Goal: Find specific fact: Find specific fact

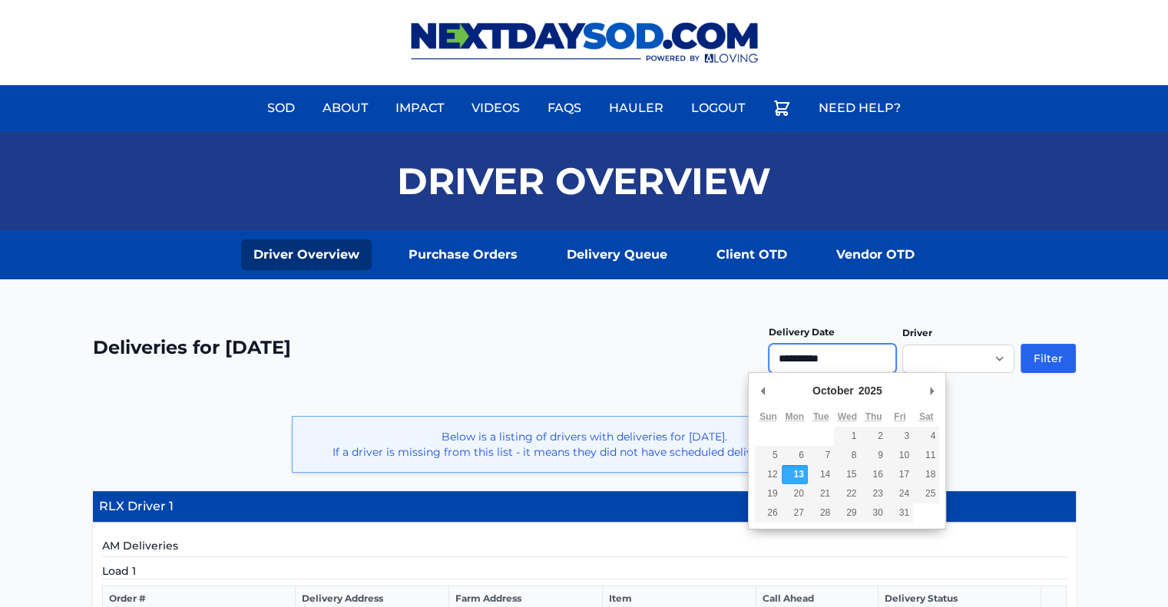
click at [835, 359] on input "**********" at bounding box center [832, 358] width 127 height 29
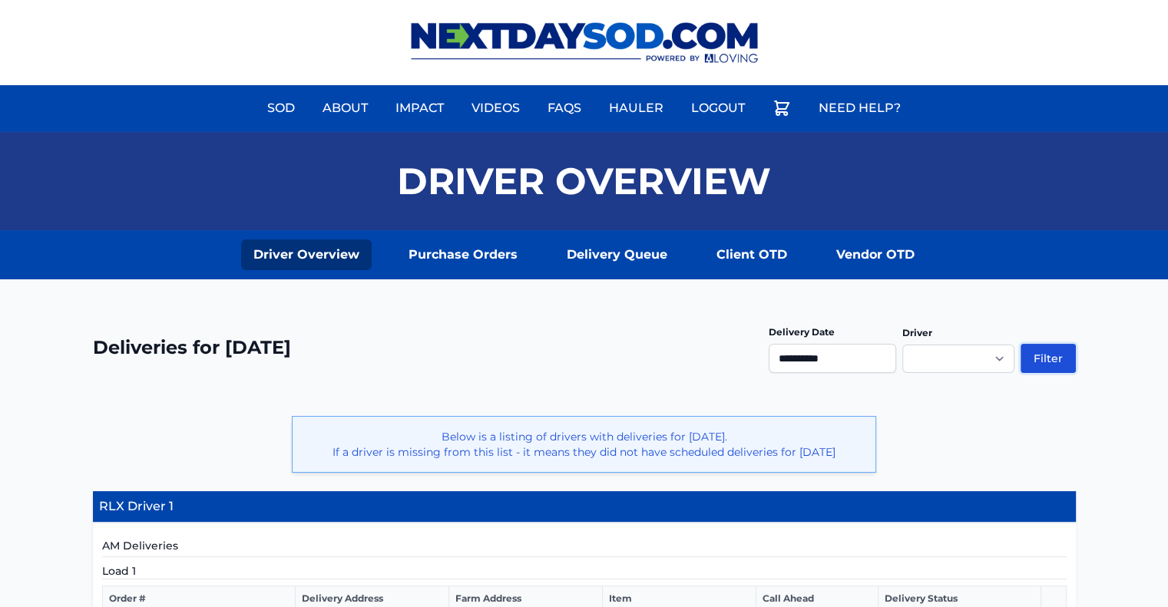
click at [1062, 369] on button "Filter" at bounding box center [1047, 358] width 55 height 29
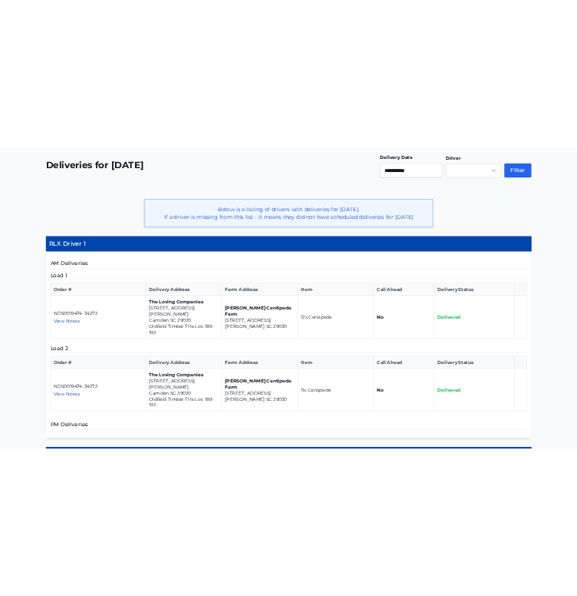
scroll to position [313, 0]
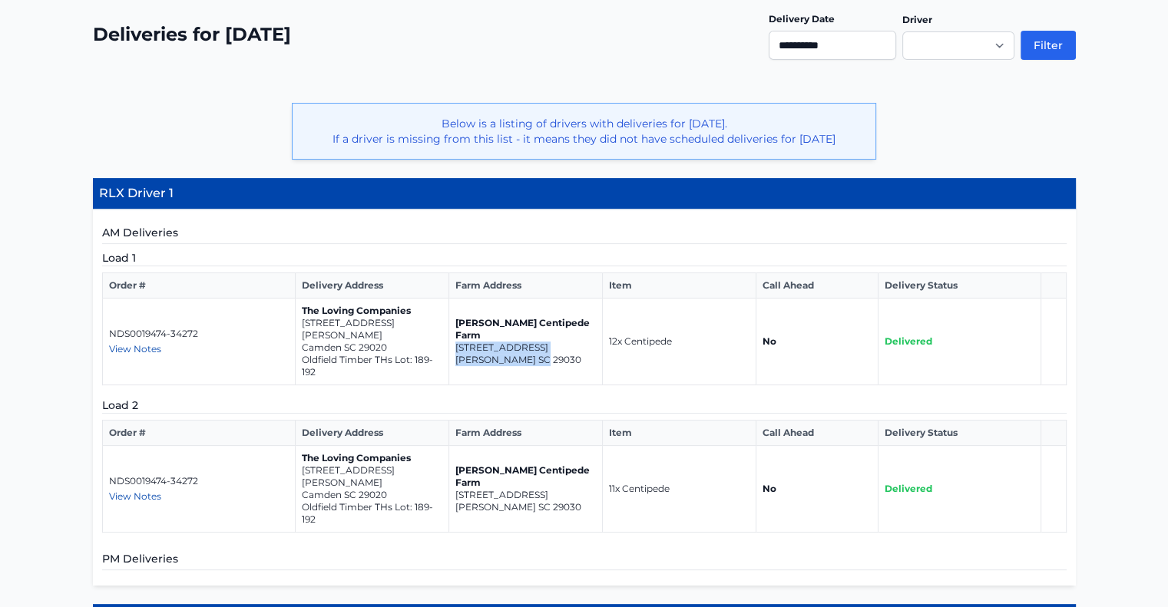
drag, startPoint x: 550, startPoint y: 346, endPoint x: 453, endPoint y: 331, distance: 98.0
click at [453, 331] on td "Bozard Centipede Farm 975 Wild Hearts Rd Cameron SC 29030" at bounding box center [526, 342] width 154 height 87
copy td "975 Wild Hearts Rd Cameron SC 29030"
drag, startPoint x: 396, startPoint y: 340, endPoint x: 346, endPoint y: 331, distance: 50.7
click at [346, 331] on td "The Loving Companies 1037A Dominy Court Camden SC 29020 Oldfield Timber THs Lot…" at bounding box center [373, 342] width 154 height 87
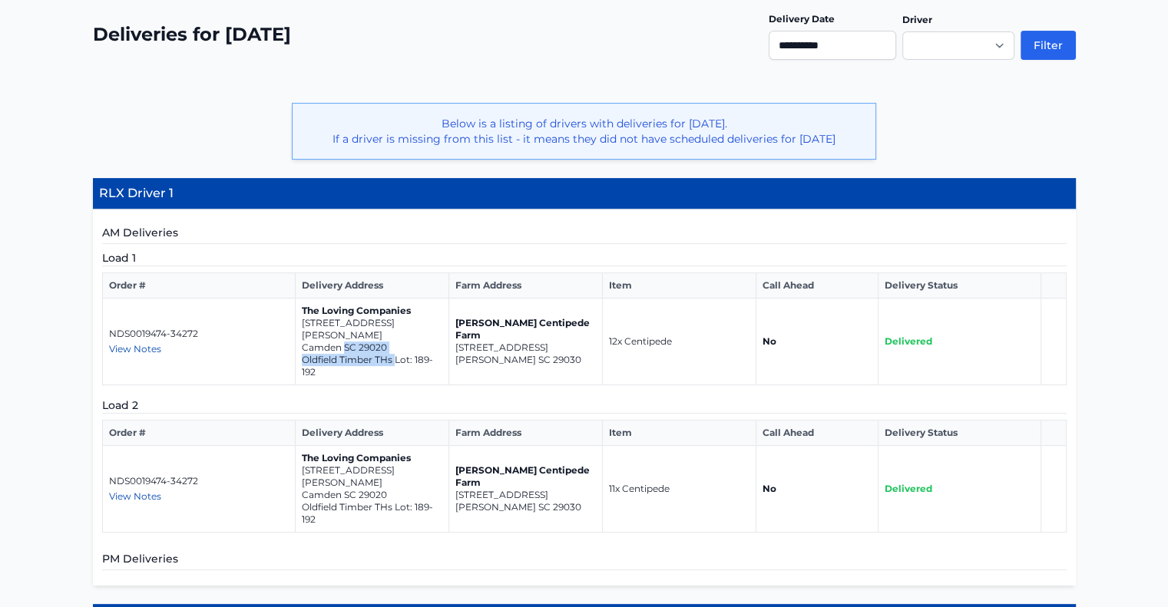
click at [379, 342] on p "Camden SC 29020" at bounding box center [372, 348] width 141 height 12
drag, startPoint x: 396, startPoint y: 332, endPoint x: 301, endPoint y: 322, distance: 95.7
click at [301, 322] on td "The Loving Companies 1037A Dominy Court Camden SC 29020 Oldfield Timber THs Lot…" at bounding box center [373, 342] width 154 height 87
copy td "1037A Dominy Court Camden SC 29020"
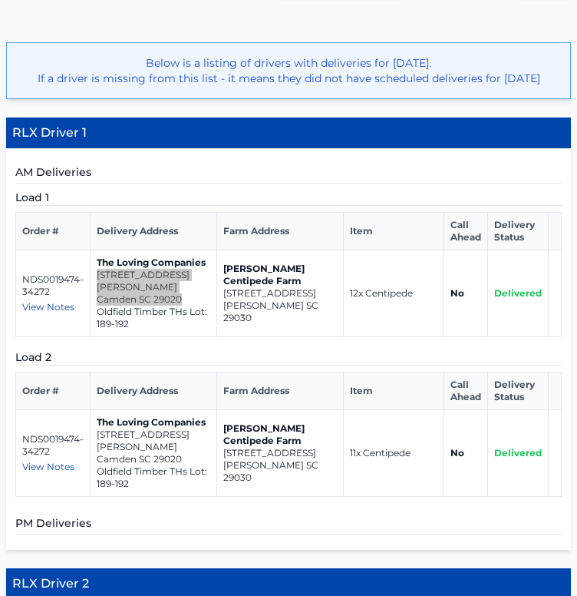
scroll to position [279, 0]
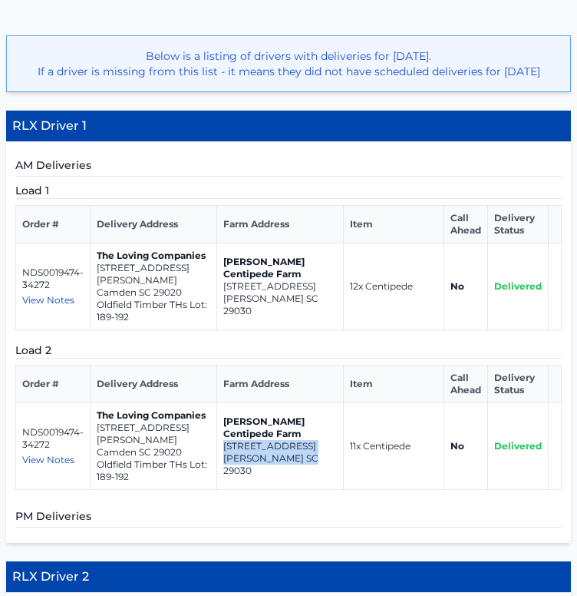
drag, startPoint x: 307, startPoint y: 476, endPoint x: 214, endPoint y: 463, distance: 93.8
click at [217, 463] on td "Bozard Centipede Farm 975 Wild Hearts Rd Cameron SC 29030" at bounding box center [280, 445] width 127 height 87
copy td "975 Wild Hearts Rd Cameron SC 29030"
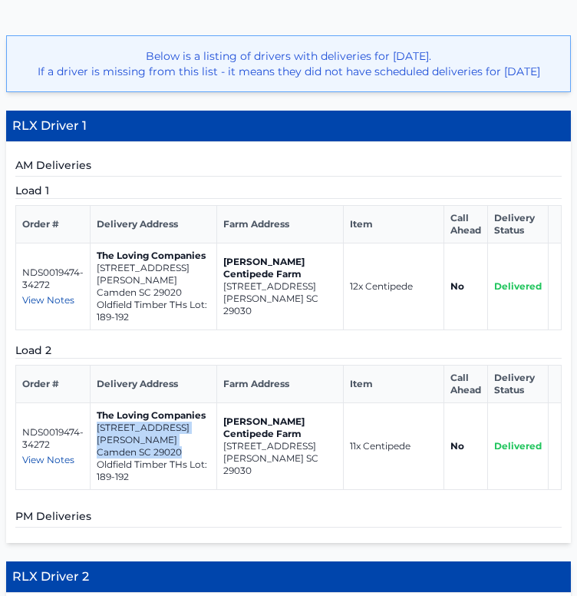
drag, startPoint x: 187, startPoint y: 460, endPoint x: 97, endPoint y: 454, distance: 90.0
click at [97, 454] on td "The Loving Companies 1037A Dominy Court Camden SC 29020 Oldfield Timber THs Lot…" at bounding box center [154, 445] width 127 height 87
copy td "1037A Dominy Court Camden SC 29020"
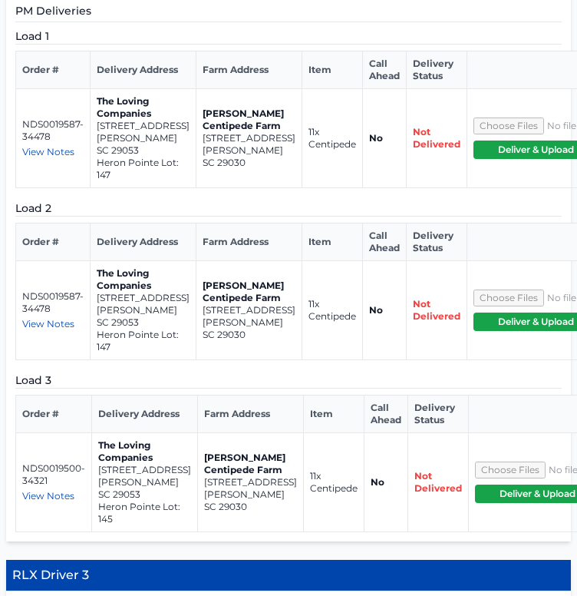
scroll to position [920, 0]
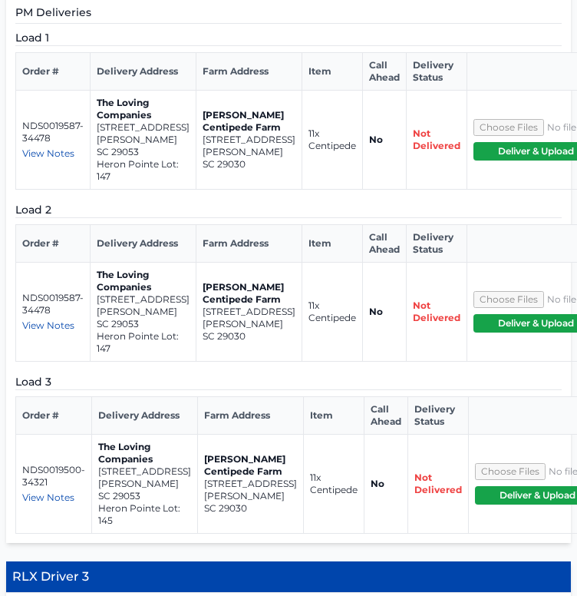
click at [122, 134] on p "[STREET_ADDRESS]" at bounding box center [143, 127] width 93 height 12
drag, startPoint x: 142, startPoint y: 173, endPoint x: 96, endPoint y: 138, distance: 57.6
click at [96, 138] on td "The Loving Companies 555 Happy Hollow Drive Gaston SC 29053 Heron Pointe Lot: 1…" at bounding box center [144, 139] width 106 height 99
copy td "555 Happy Hollow Drive Gaston SC"
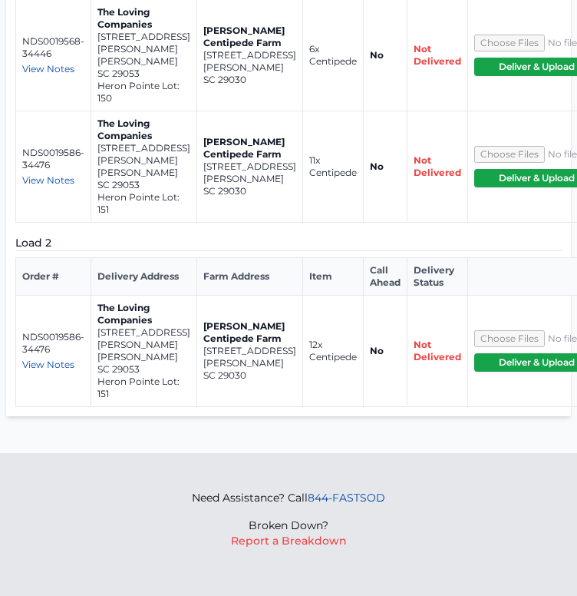
scroll to position [1652, 0]
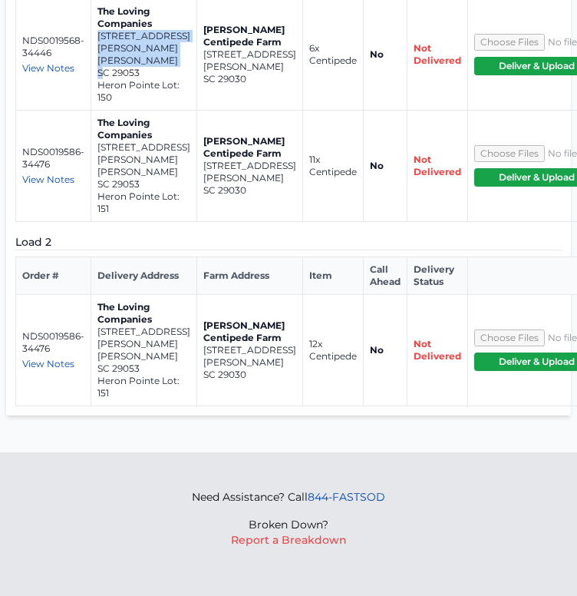
drag, startPoint x: 124, startPoint y: 191, endPoint x: 98, endPoint y: 158, distance: 42.1
click at [98, 110] on td "The Loving Companies 607 Blue Jay Avenue Gaston SC 29053 Heron Pointe Lot: 150" at bounding box center [144, 53] width 106 height 111
copy td "607 Blue Jay Avenue Gaston SC 29053"
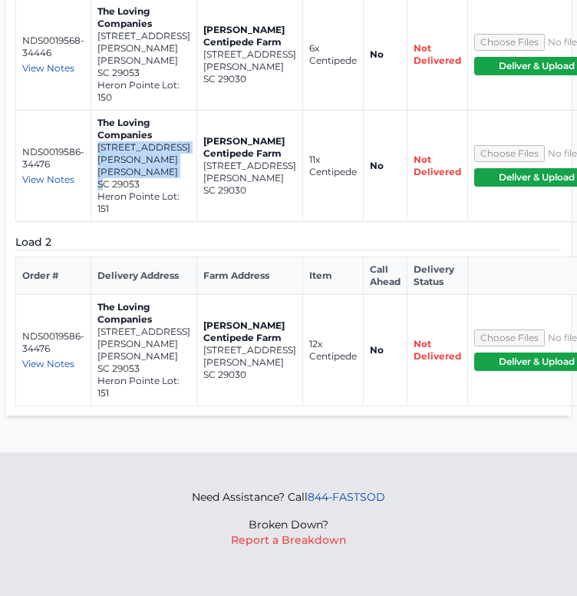
drag, startPoint x: 135, startPoint y: 319, endPoint x: 94, endPoint y: 276, distance: 59.2
click at [94, 221] on td "The Loving Companies 615 Blue Jay Avenue Gaston SC 29053 Heron Pointe Lot: 151" at bounding box center [144, 165] width 106 height 111
copy td "615 Blue Jay Avenue Gaston SC 29053"
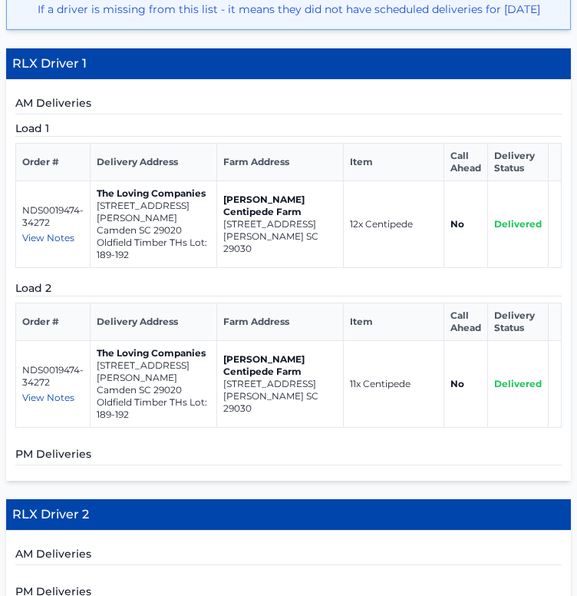
scroll to position [289, 0]
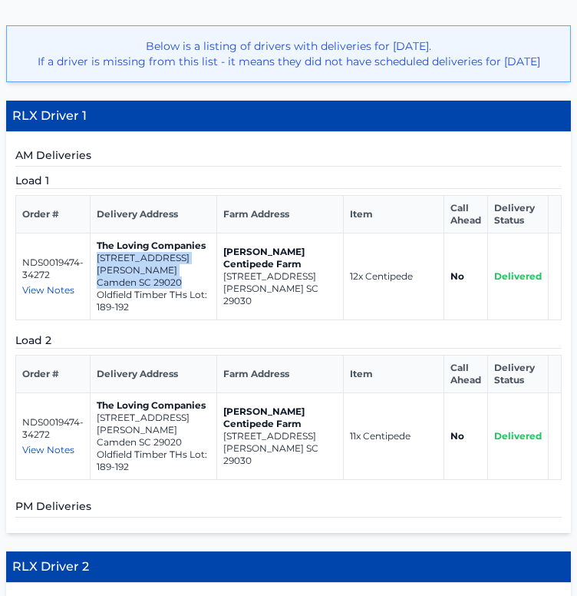
drag, startPoint x: 185, startPoint y: 297, endPoint x: 92, endPoint y: 283, distance: 94.0
click at [92, 283] on td "The Loving Companies 1037A Dominy Court Camden SC 29020 Oldfield Timber THs Lot…" at bounding box center [154, 276] width 127 height 87
copy td "1037A Dominy Court Camden SC 29020"
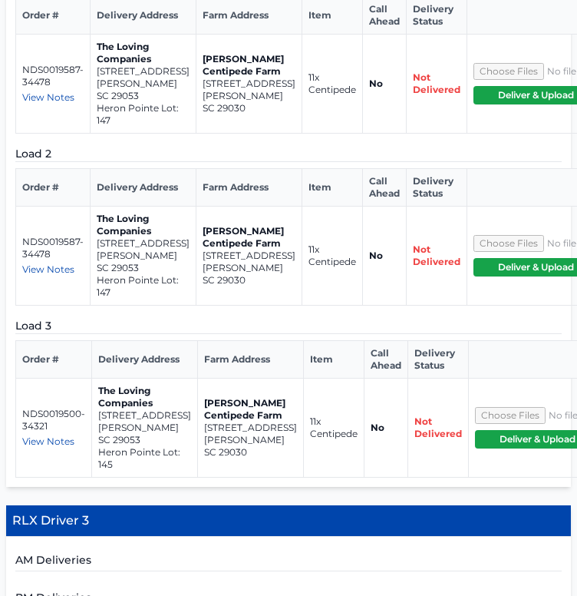
scroll to position [980, 0]
